Goal: Information Seeking & Learning: Understand process/instructions

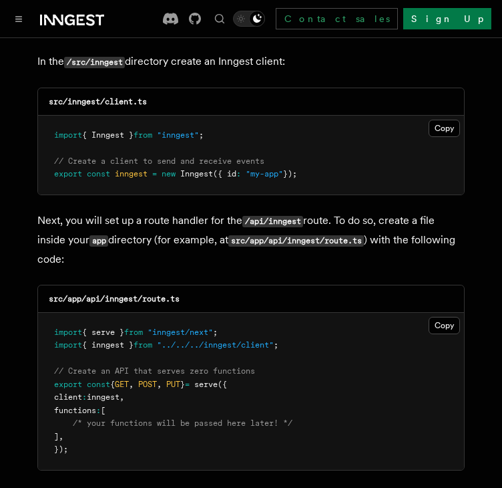
scroll to position [1739, 0]
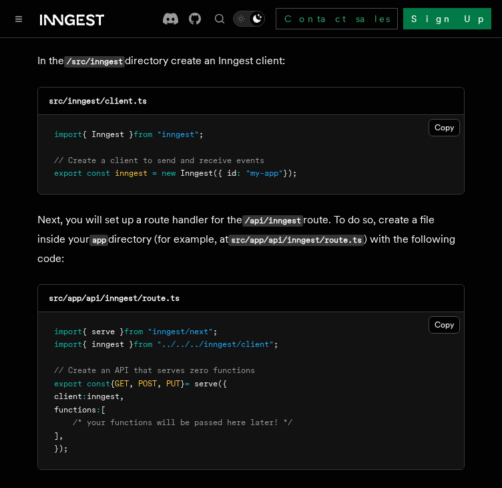
click at [445, 115] on pre "import { Inngest } from "inngest" ; // Create a client to send and receive even…" at bounding box center [251, 154] width 426 height 79
click at [441, 119] on button "Copy Copied" at bounding box center [444, 127] width 31 height 17
click at [444, 316] on button "Copy Copied" at bounding box center [444, 324] width 31 height 17
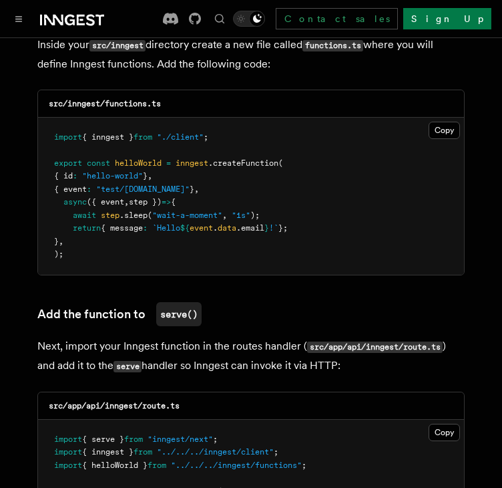
scroll to position [2450, 0]
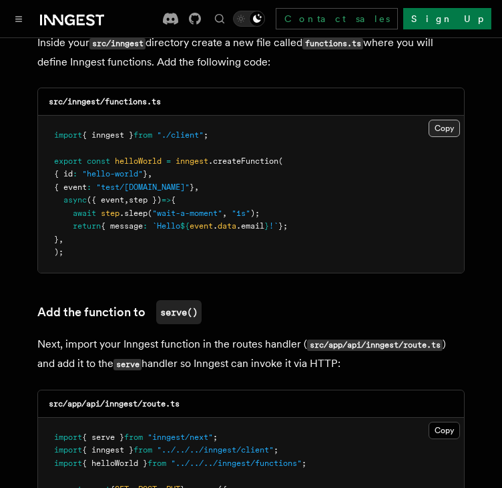
click at [443, 120] on button "Copy Copied" at bounding box center [444, 128] width 31 height 17
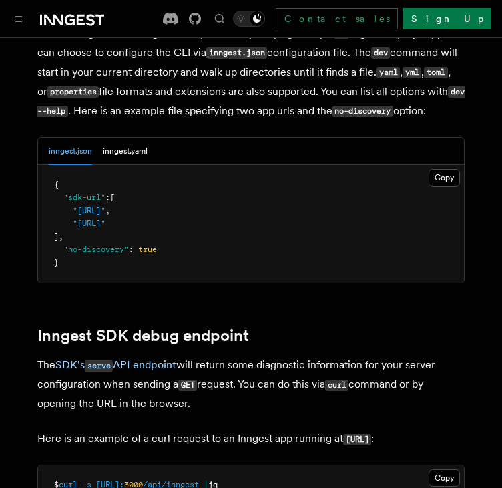
scroll to position [3783, 0]
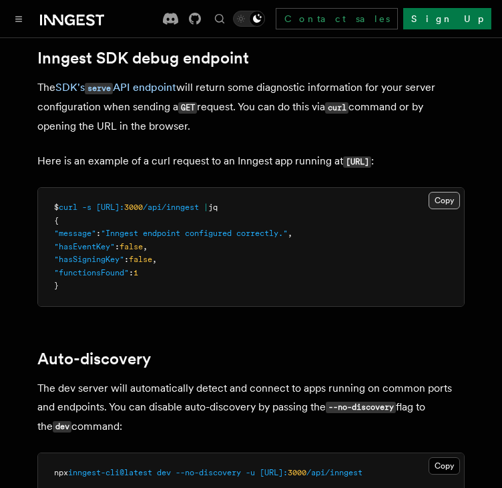
click at [438, 209] on button "Copy Copied" at bounding box center [444, 200] width 31 height 17
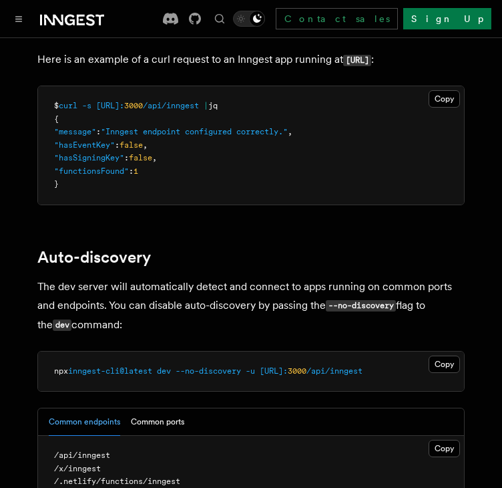
scroll to position [3881, 0]
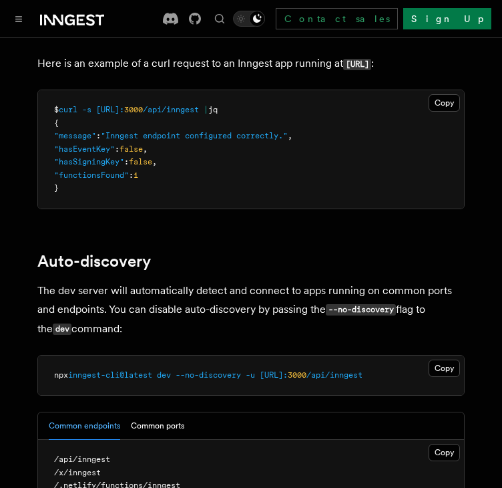
drag, startPoint x: 195, startPoint y: 90, endPoint x: 159, endPoint y: 101, distance: 37.6
click at [343, 70] on code "http://localhost:3000/api/inngest" at bounding box center [357, 64] width 28 height 11
drag, startPoint x: 197, startPoint y: 90, endPoint x: 40, endPoint y: 91, distance: 157.0
click at [343, 70] on code "http://localhost:3000/api/inngest" at bounding box center [357, 64] width 28 height 11
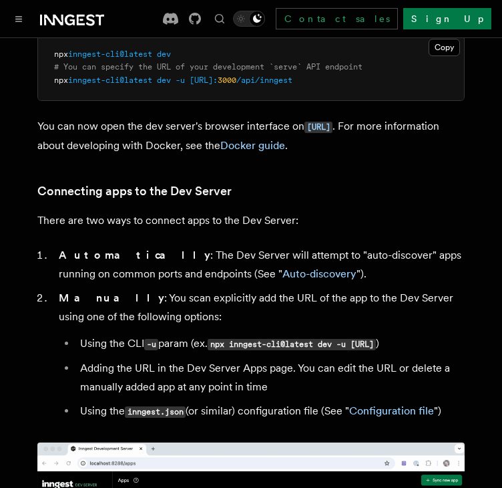
scroll to position [599, 0]
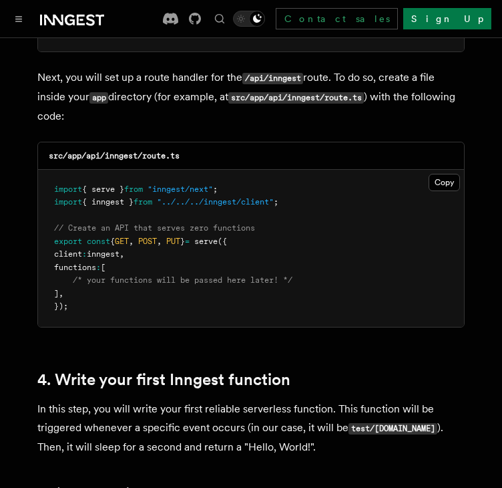
scroll to position [1880, 0]
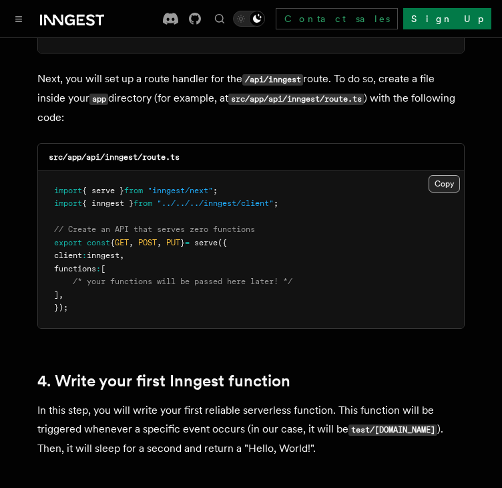
click at [436, 175] on button "Copy Copied" at bounding box center [444, 183] width 31 height 17
click at [439, 175] on button "Copy Copied" at bounding box center [444, 183] width 31 height 17
